Goal: Information Seeking & Learning: Learn about a topic

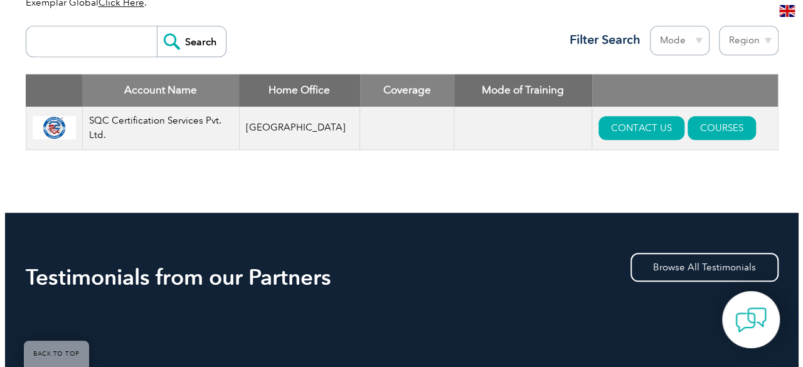
scroll to position [471, 0]
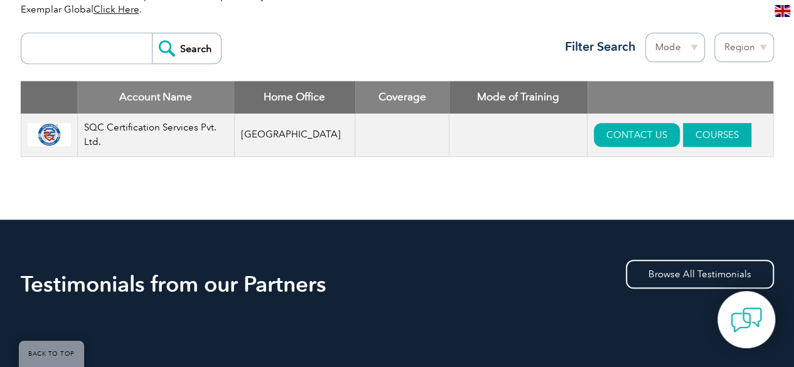
click at [690, 131] on link "COURSES" at bounding box center [717, 135] width 68 height 24
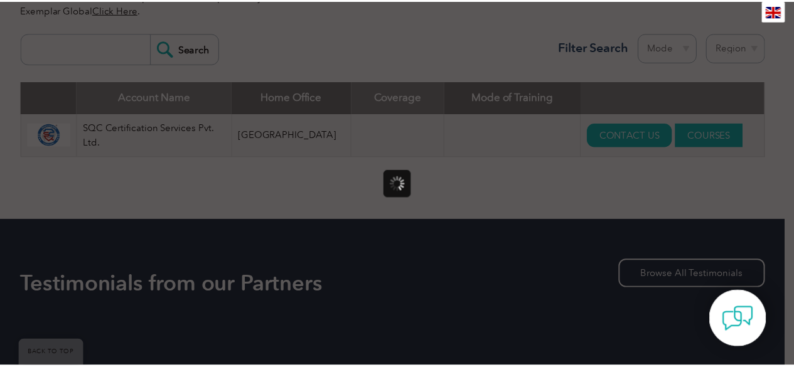
scroll to position [0, 0]
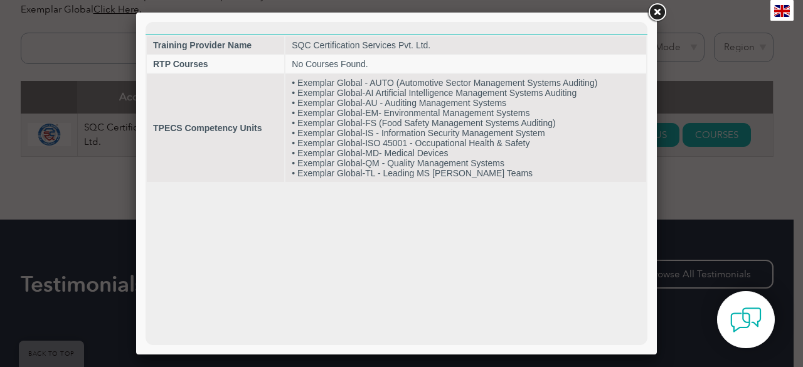
click at [654, 11] on link at bounding box center [657, 12] width 23 height 23
